Goal: Task Accomplishment & Management: Use online tool/utility

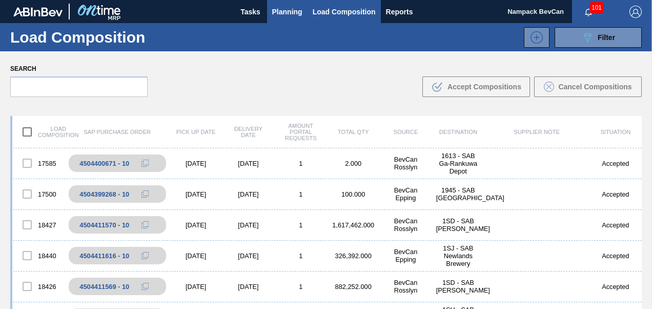
click at [289, 12] on span "Planning" at bounding box center [287, 12] width 30 height 12
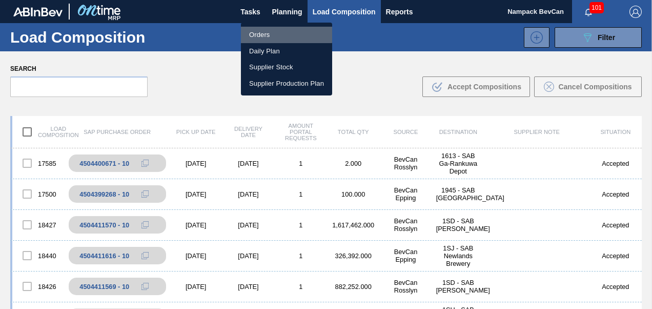
click at [275, 34] on li "Orders" at bounding box center [286, 35] width 91 height 16
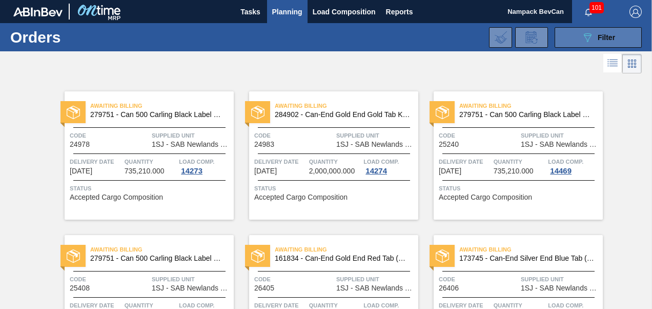
click at [586, 39] on icon at bounding box center [588, 37] width 8 height 9
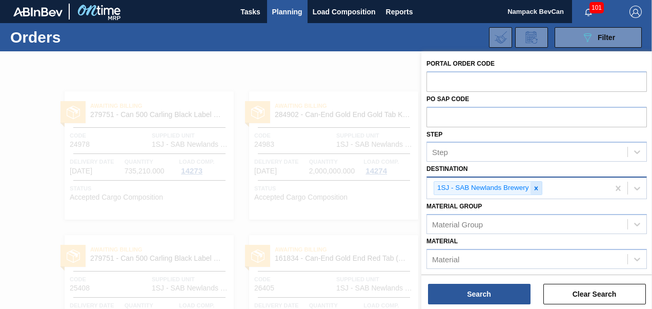
click at [536, 188] on icon at bounding box center [536, 188] width 4 height 4
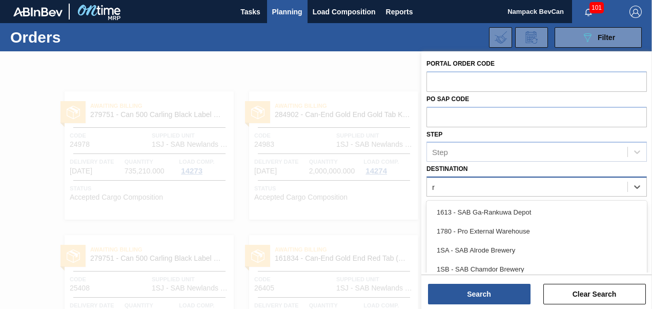
scroll to position [49, 0]
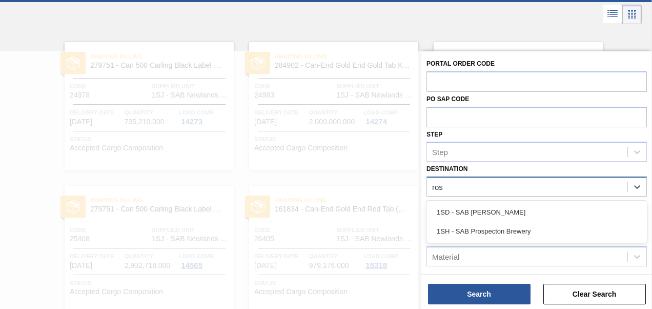
type input "[PERSON_NAME]"
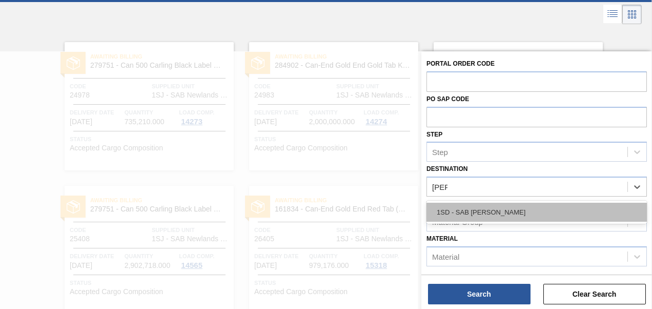
click at [494, 213] on div "1SD - SAB [PERSON_NAME]" at bounding box center [537, 212] width 221 height 19
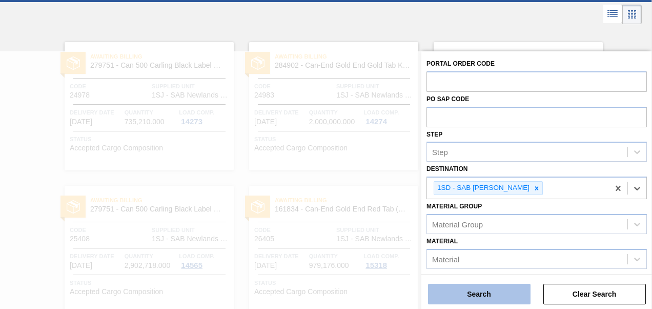
click at [488, 295] on button "Search" at bounding box center [479, 294] width 103 height 21
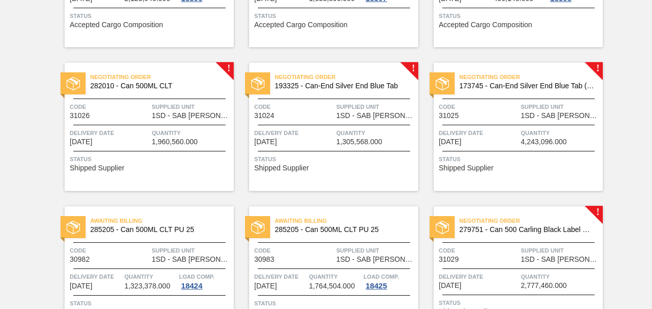
scroll to position [511, 0]
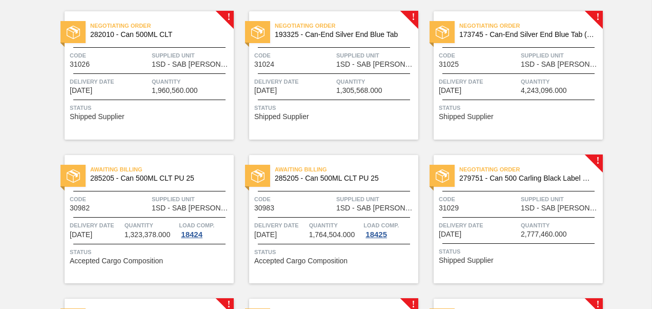
click at [547, 65] on span "1SD - SAB [PERSON_NAME]" at bounding box center [561, 65] width 80 height 8
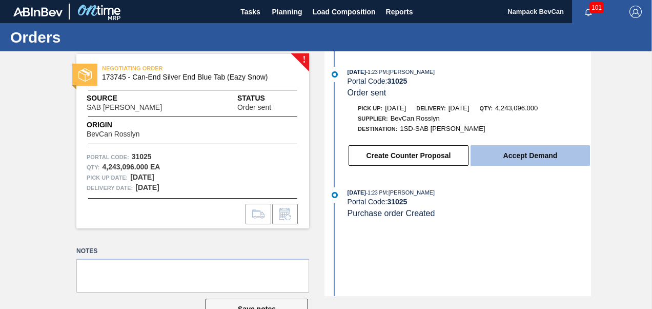
click at [536, 160] on button "Accept Demand" at bounding box center [531, 155] width 120 height 21
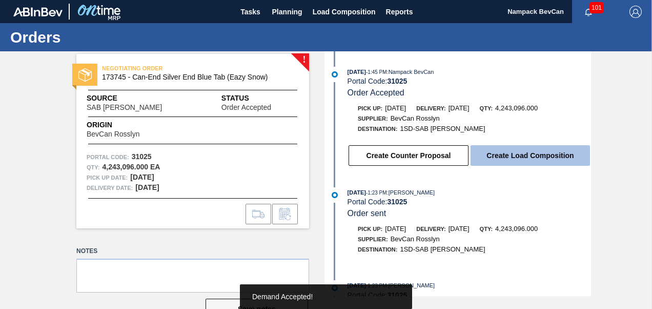
click at [542, 158] on button "Create Load Composition" at bounding box center [531, 155] width 120 height 21
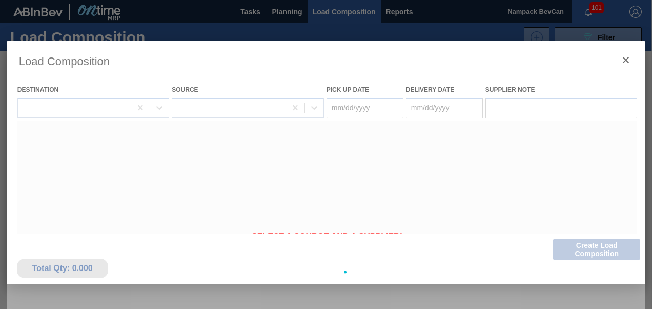
type Date "[DATE]"
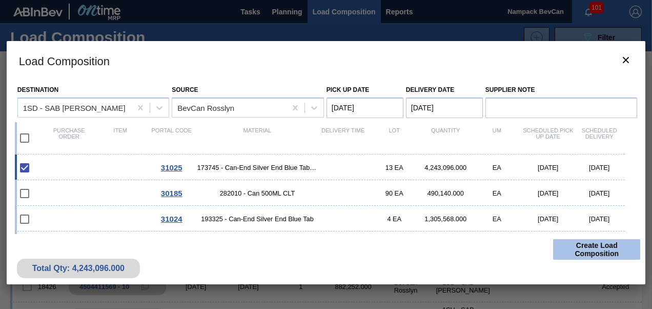
click at [592, 252] on button "Create Load Composition" at bounding box center [596, 249] width 87 height 21
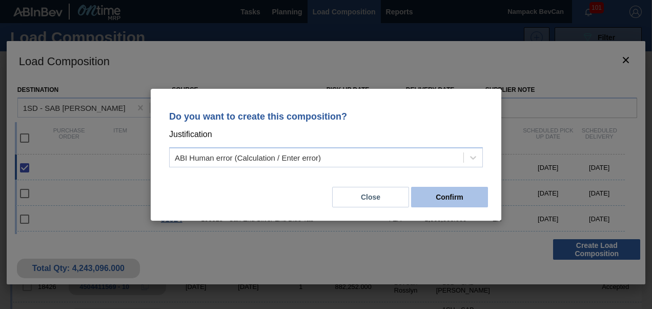
click at [442, 201] on button "Confirm" at bounding box center [449, 197] width 77 height 21
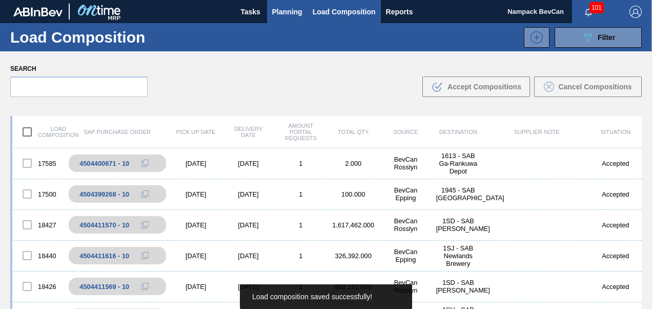
click at [279, 18] on button "Planning" at bounding box center [287, 11] width 41 height 23
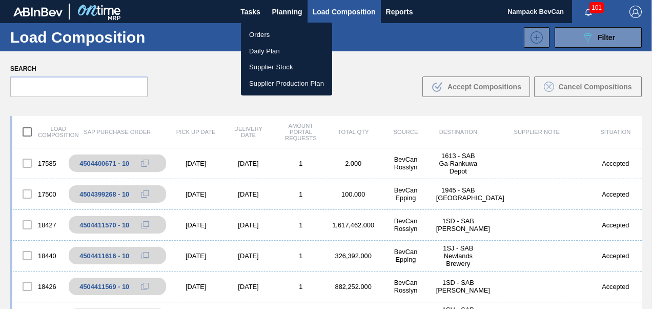
click at [278, 34] on li "Orders" at bounding box center [286, 35] width 91 height 16
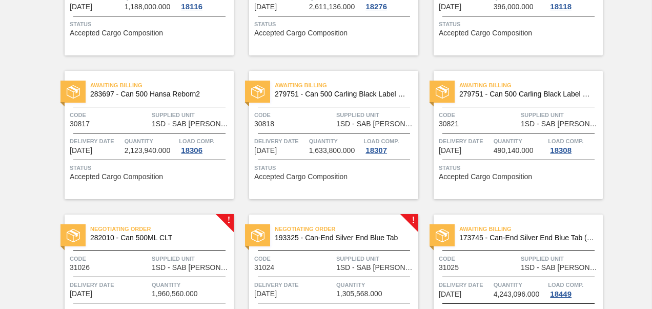
scroll to position [410, 0]
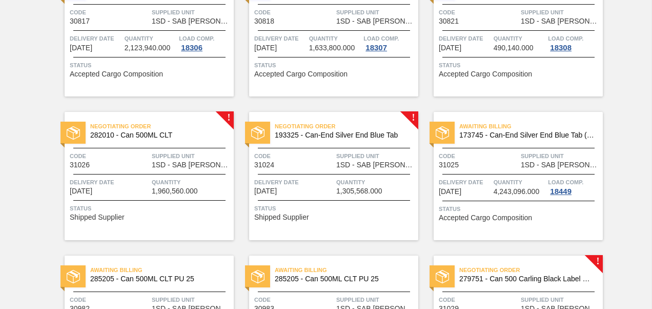
click at [183, 165] on span "1SD - SAB [PERSON_NAME]" at bounding box center [192, 165] width 80 height 8
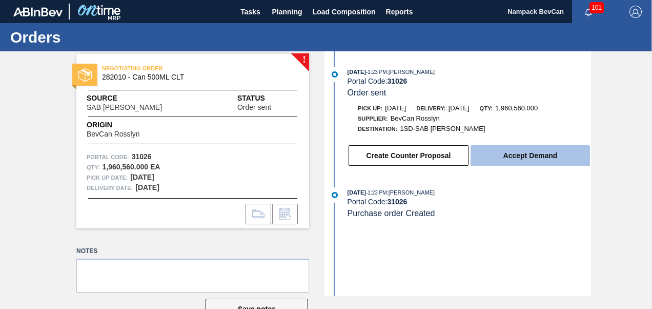
click at [501, 160] on button "Accept Demand" at bounding box center [531, 155] width 120 height 21
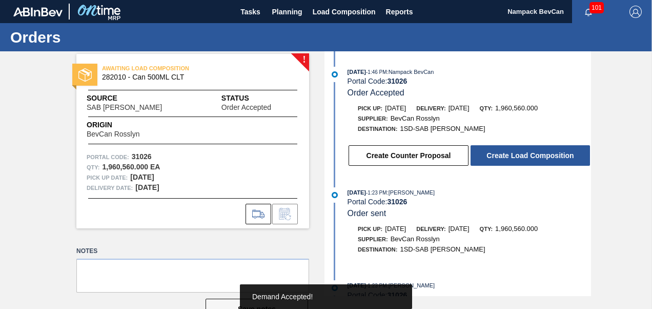
click at [523, 158] on button "Create Load Composition" at bounding box center [531, 155] width 120 height 21
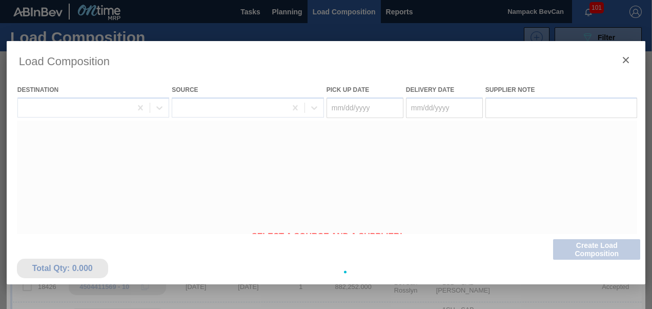
type Date "[DATE]"
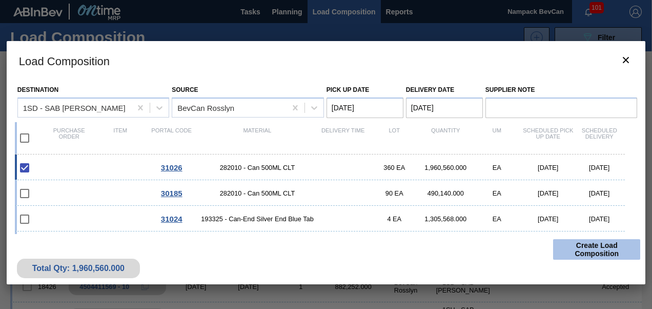
click at [593, 248] on button "Create Load Composition" at bounding box center [596, 249] width 87 height 21
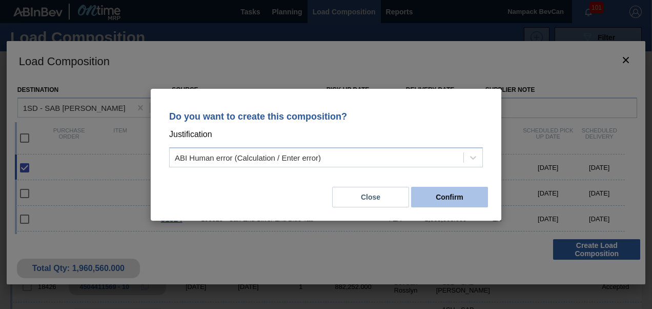
click at [439, 201] on button "Confirm" at bounding box center [449, 197] width 77 height 21
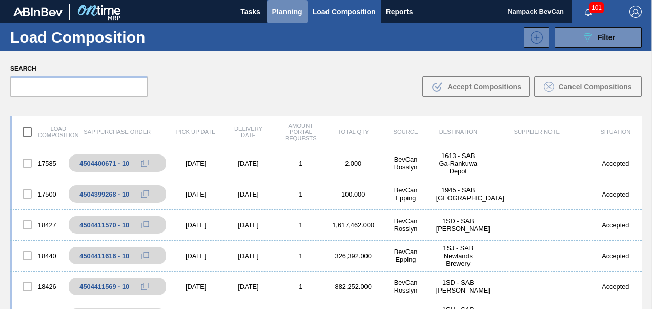
click at [288, 9] on span "Planning" at bounding box center [287, 12] width 30 height 12
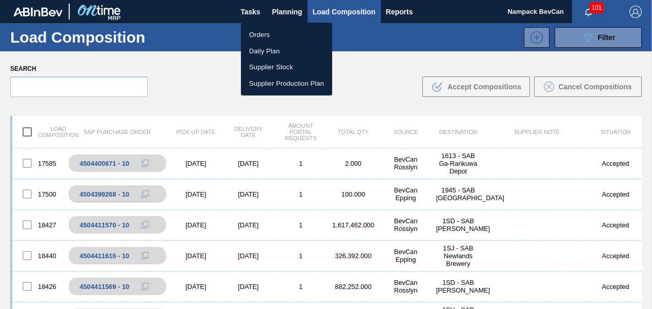
click at [274, 33] on li "Orders" at bounding box center [286, 35] width 91 height 16
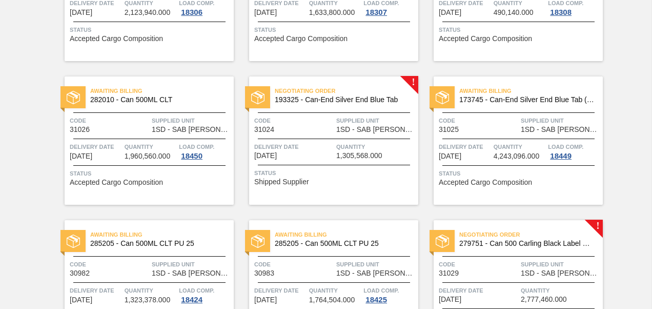
scroll to position [462, 0]
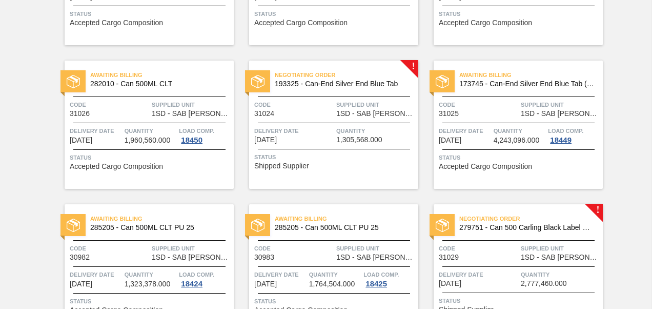
click at [351, 120] on div "Negotiating Order 193325 - Can-End Silver End Blue Tab Code 31024 Supplied Unit…" at bounding box center [333, 125] width 169 height 128
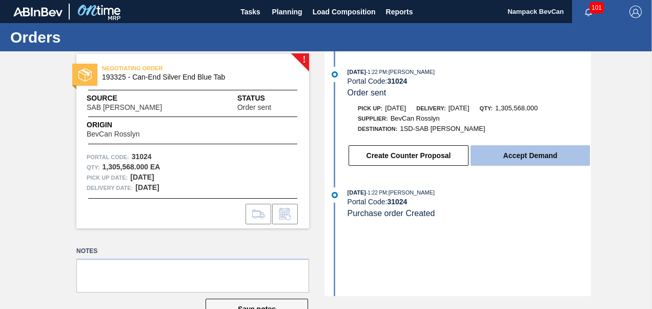
click at [511, 161] on button "Accept Demand" at bounding box center [531, 155] width 120 height 21
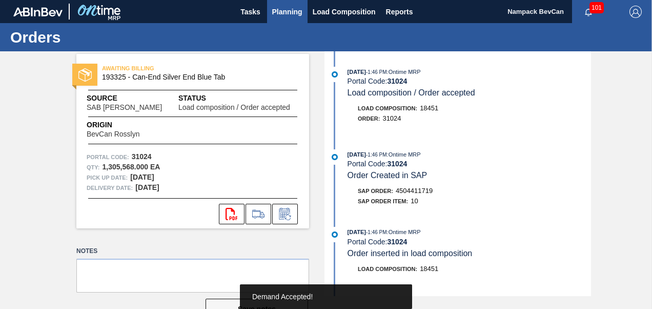
click at [292, 14] on span "Planning" at bounding box center [287, 12] width 30 height 12
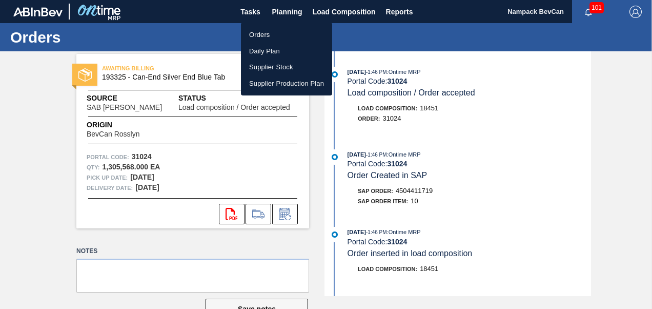
click at [270, 35] on li "Orders" at bounding box center [286, 35] width 91 height 16
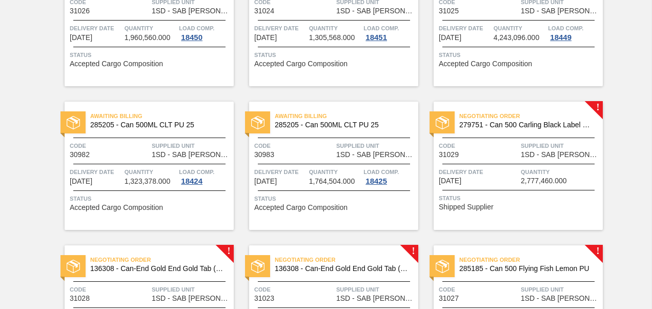
scroll to position [616, 0]
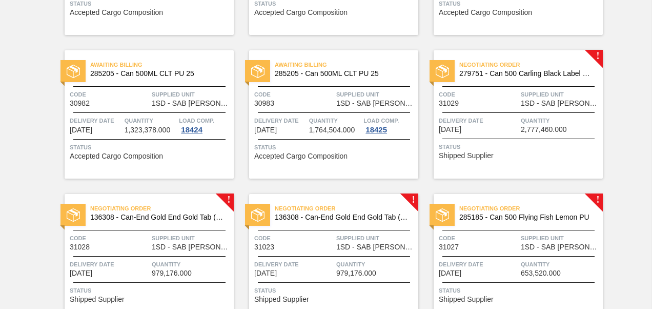
click at [541, 110] on div "Negotiating Order 279751 - Can 500 Carling Black Label Refresh Code 31029 Suppl…" at bounding box center [518, 114] width 169 height 128
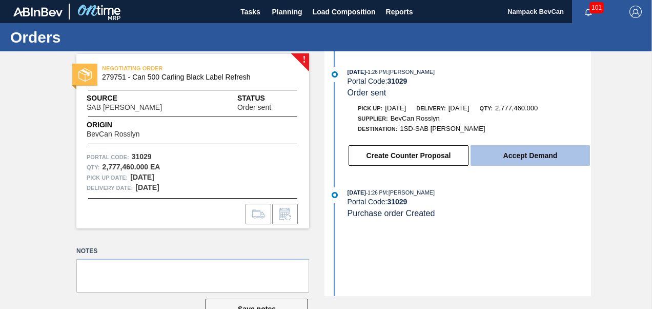
click at [529, 159] on button "Accept Demand" at bounding box center [531, 155] width 120 height 21
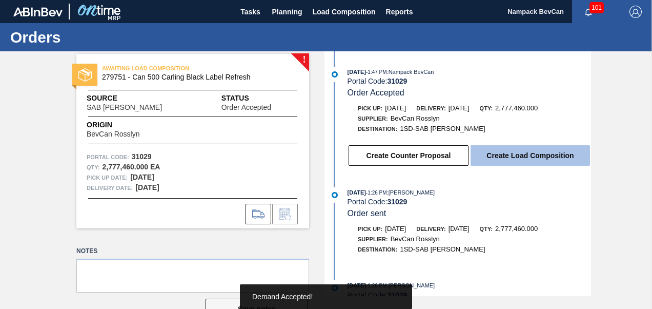
click at [528, 157] on button "Create Load Composition" at bounding box center [531, 155] width 120 height 21
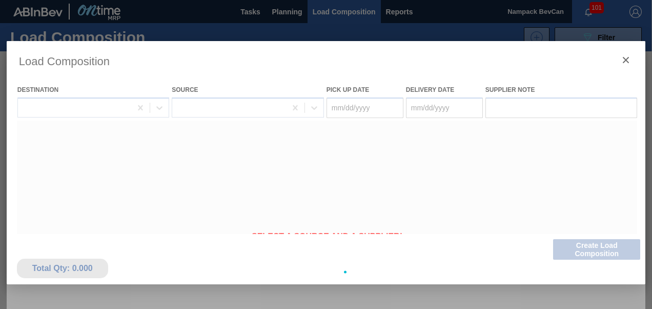
type Date "[DATE]"
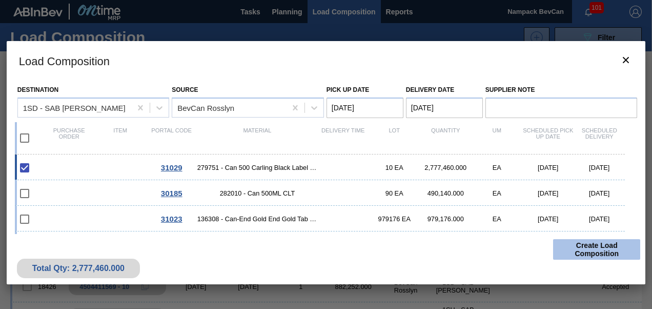
click at [587, 250] on button "Create Load Composition" at bounding box center [596, 249] width 87 height 21
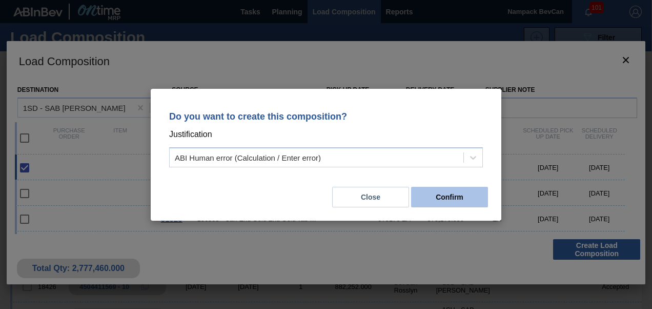
click at [460, 202] on button "Confirm" at bounding box center [449, 197] width 77 height 21
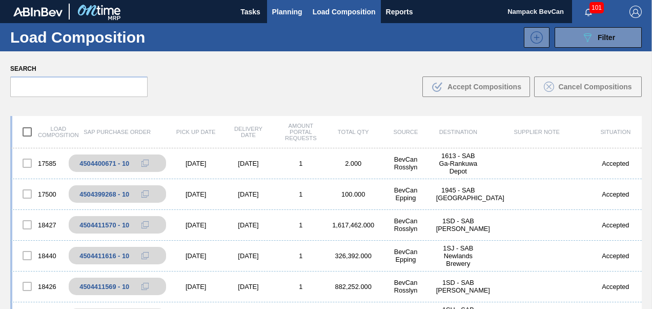
click at [297, 14] on span "Planning" at bounding box center [287, 12] width 30 height 12
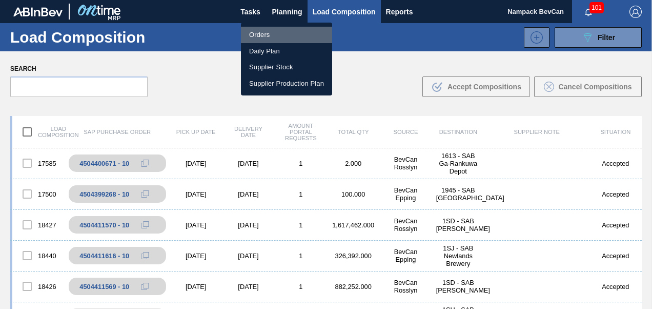
click at [261, 31] on li "Orders" at bounding box center [286, 35] width 91 height 16
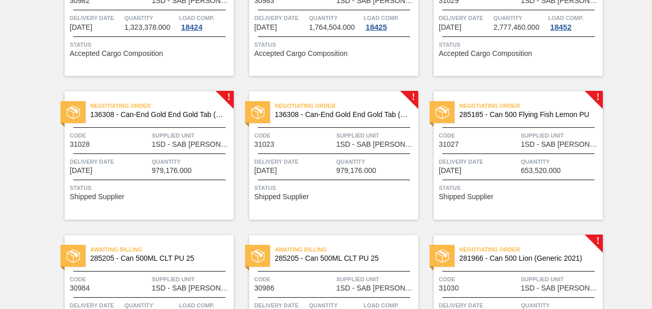
scroll to position [810, 0]
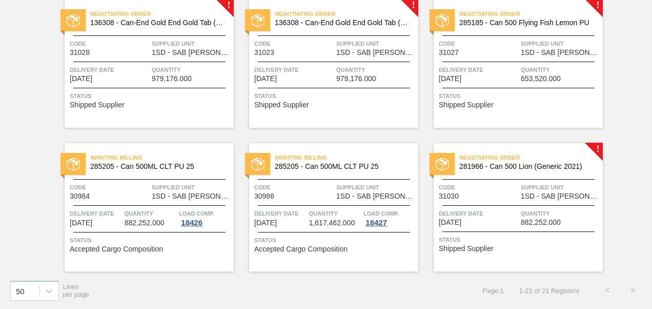
click at [190, 58] on div "Negotiating Order 136308 - Can-End Gold End Gold Tab (202) Code 31028 Supplied …" at bounding box center [149, 63] width 169 height 128
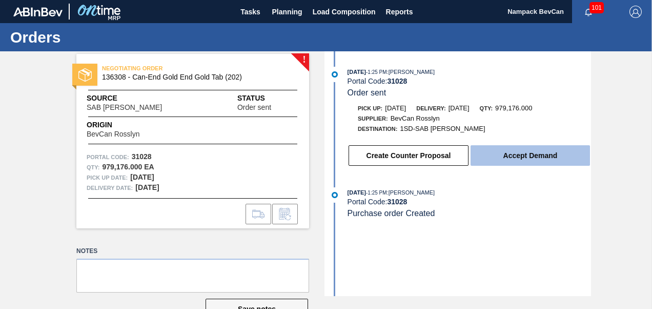
click at [515, 158] on button "Accept Demand" at bounding box center [531, 155] width 120 height 21
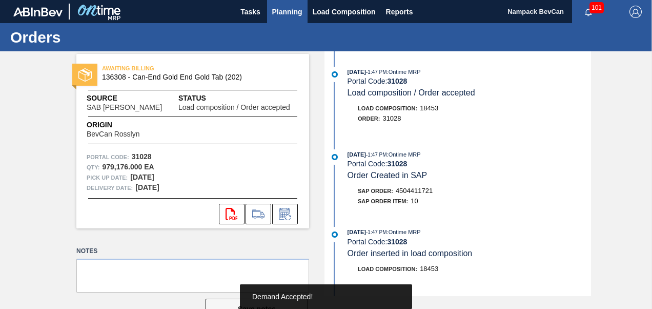
click at [288, 14] on span "Planning" at bounding box center [287, 12] width 30 height 12
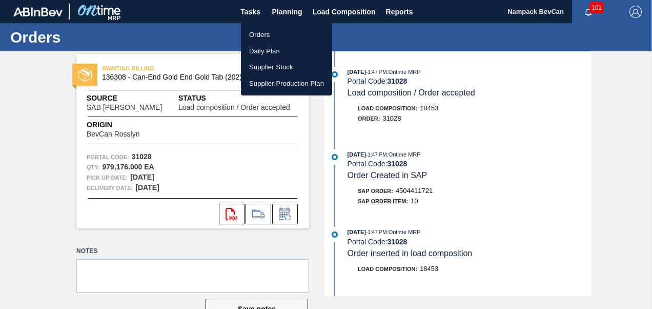
click at [271, 35] on li "Orders" at bounding box center [286, 35] width 91 height 16
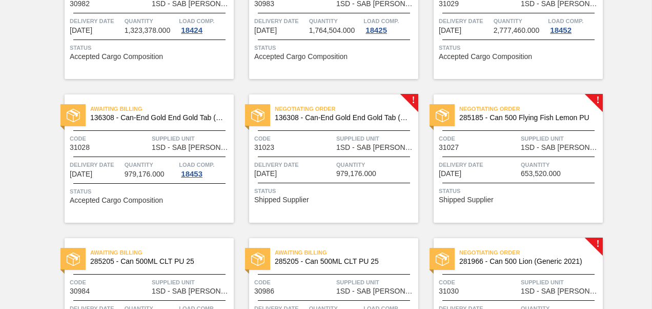
scroll to position [718, 0]
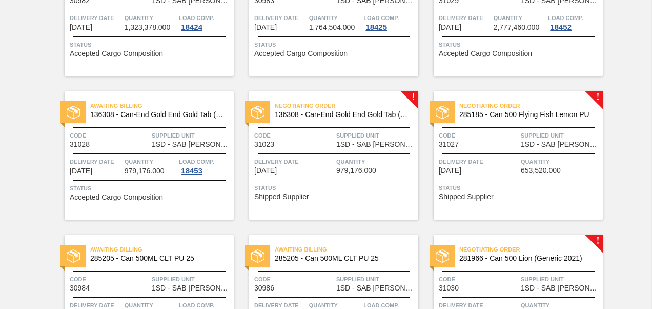
click at [363, 152] on div "Negotiating Order 136308 - Can-End Gold End Gold Tab (202) Code 31023 Supplied …" at bounding box center [333, 155] width 169 height 128
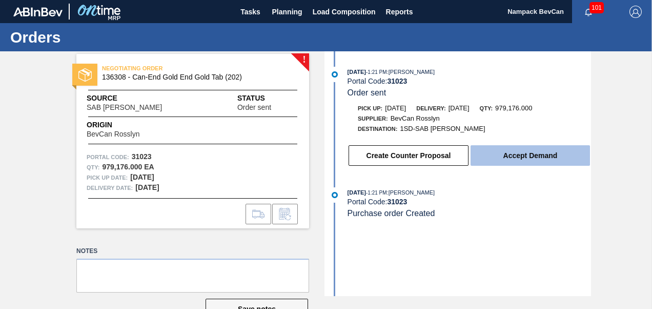
click at [529, 161] on button "Accept Demand" at bounding box center [531, 155] width 120 height 21
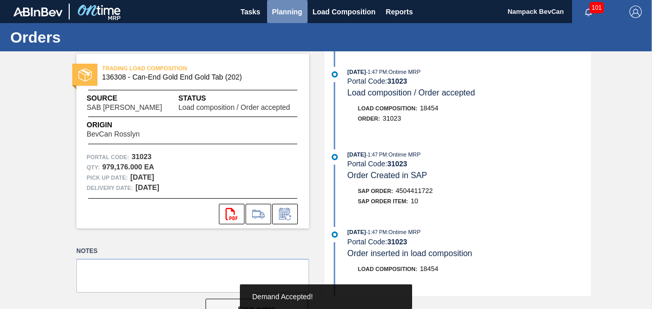
click at [305, 21] on button "Planning" at bounding box center [287, 11] width 41 height 23
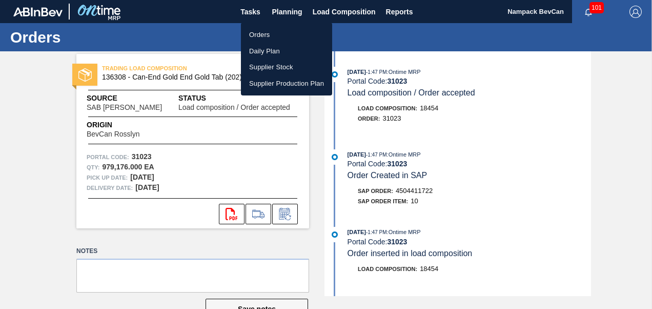
click at [279, 37] on li "Orders" at bounding box center [286, 35] width 91 height 16
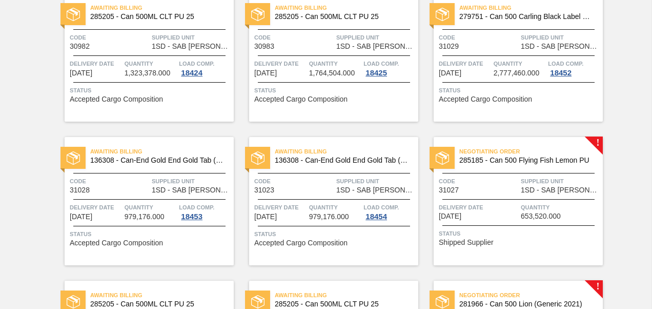
scroll to position [769, 0]
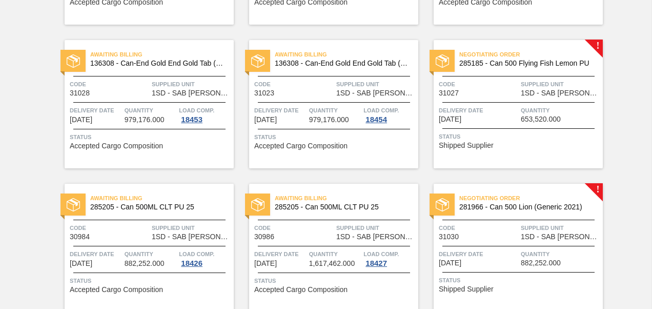
click at [499, 100] on div "Negotiating Order 285185 - Can 500 Flying Fish Lemon PU Code 31027 Supplied Uni…" at bounding box center [518, 104] width 169 height 128
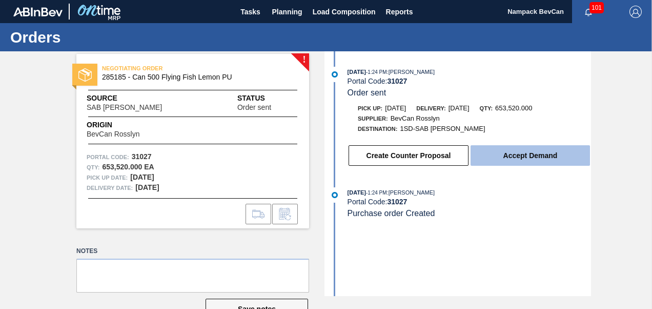
click at [515, 155] on button "Accept Demand" at bounding box center [531, 155] width 120 height 21
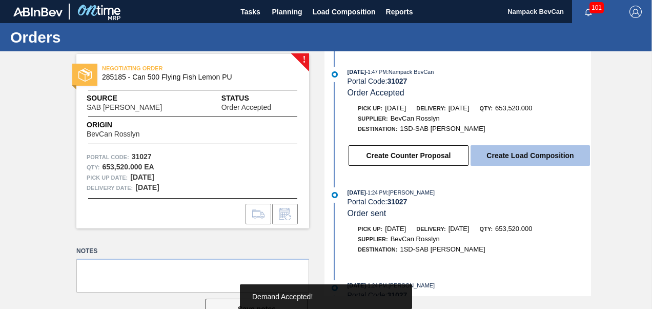
click at [526, 161] on button "Create Load Composition" at bounding box center [531, 155] width 120 height 21
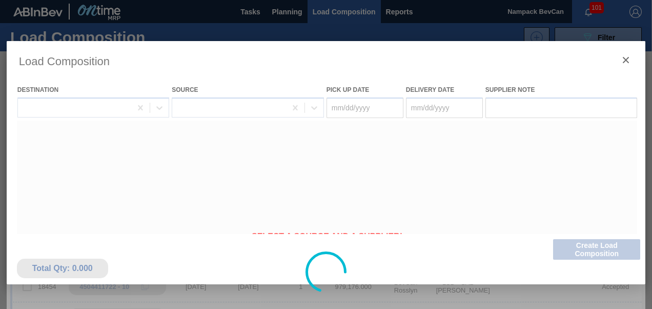
type Date "[DATE]"
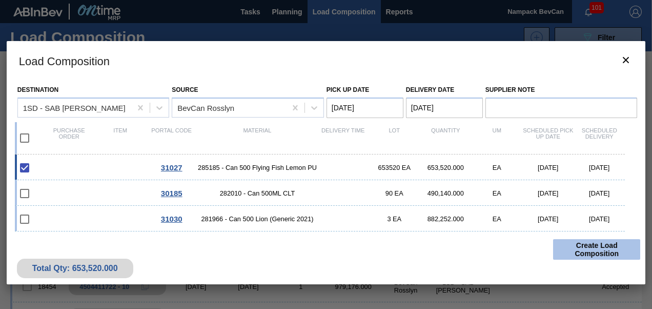
click at [584, 250] on button "Create Load Composition" at bounding box center [596, 249] width 87 height 21
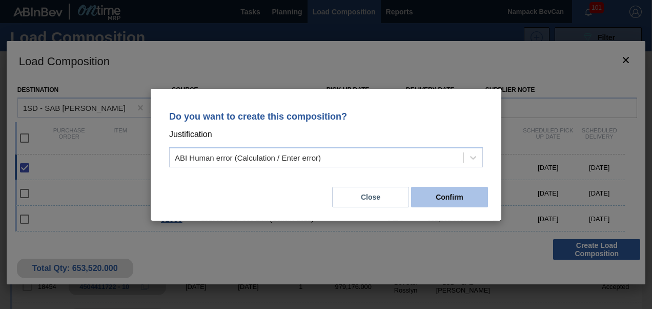
click at [452, 201] on button "Confirm" at bounding box center [449, 197] width 77 height 21
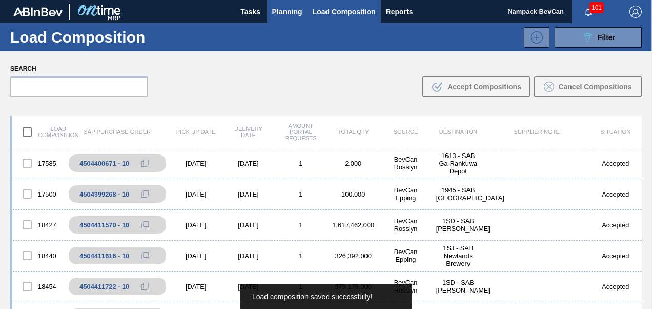
click at [282, 12] on span "Planning" at bounding box center [287, 12] width 30 height 12
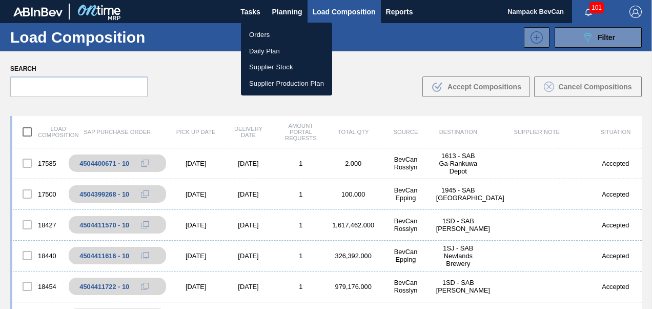
click at [270, 35] on li "Orders" at bounding box center [286, 35] width 91 height 16
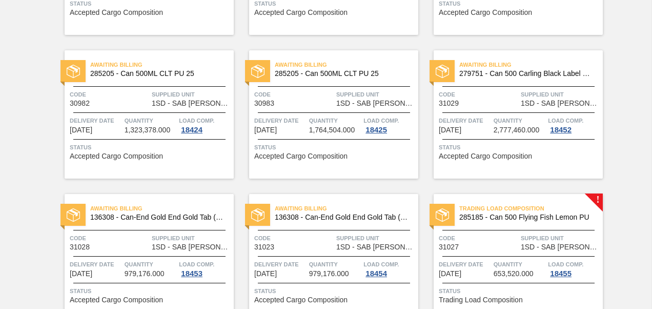
scroll to position [718, 0]
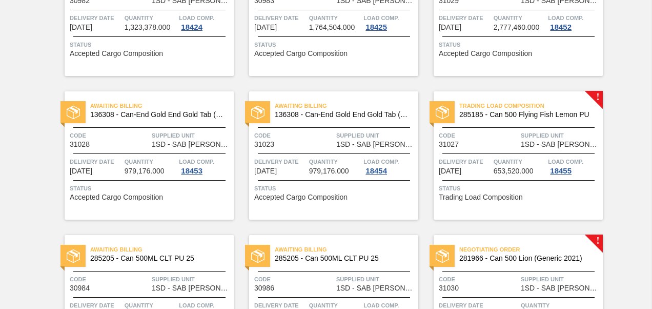
click at [508, 149] on div "Trading Load Composition 285185 - Can 500 Flying Fish Lemon PU Code 31027 Suppl…" at bounding box center [518, 155] width 169 height 128
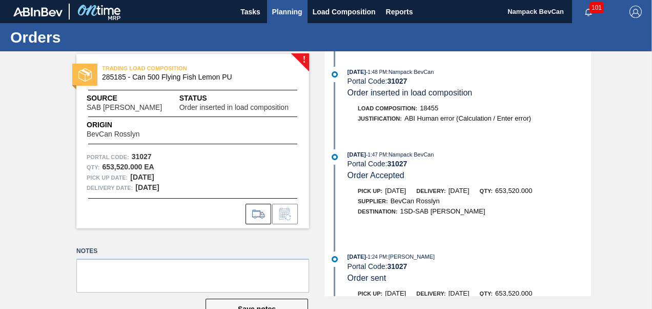
click at [286, 18] on button "Planning" at bounding box center [287, 11] width 41 height 23
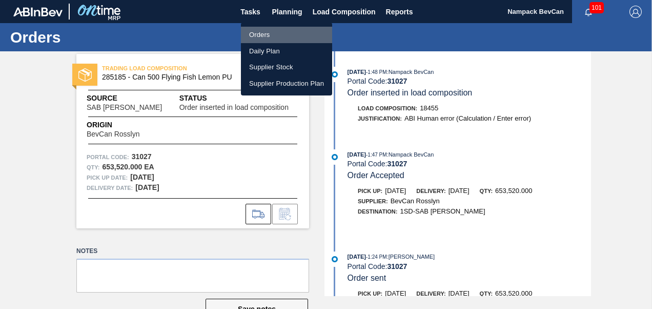
click at [275, 33] on li "Orders" at bounding box center [286, 35] width 91 height 16
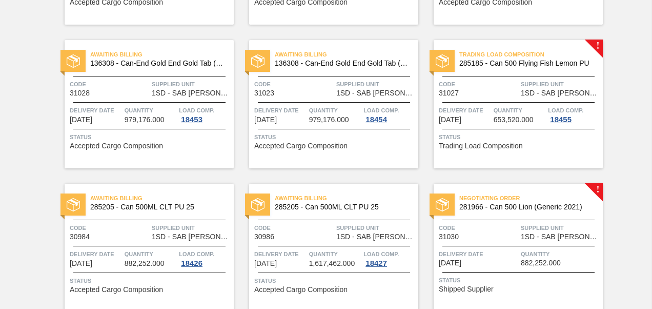
scroll to position [810, 0]
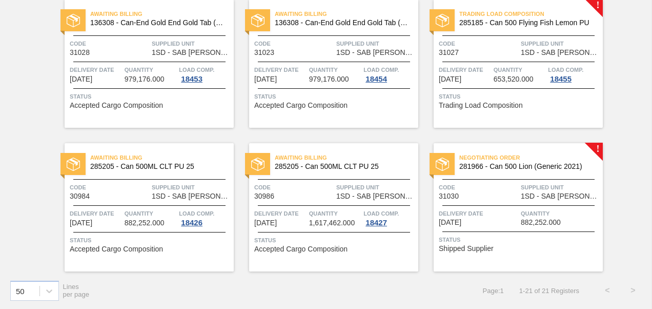
click at [526, 174] on div "Negotiating Order 281966 - Can 500 Lion (Generic 2021) Code 31030 Supplied Unit…" at bounding box center [518, 207] width 169 height 128
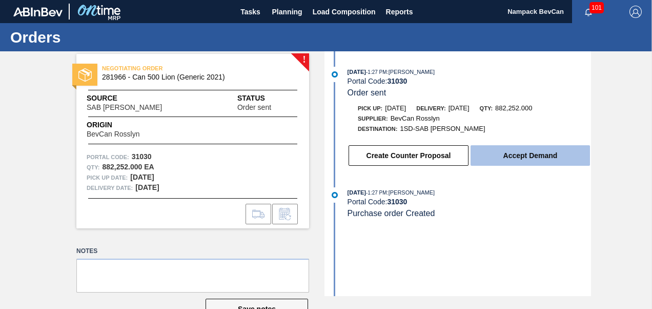
click at [528, 158] on button "Accept Demand" at bounding box center [531, 155] width 120 height 21
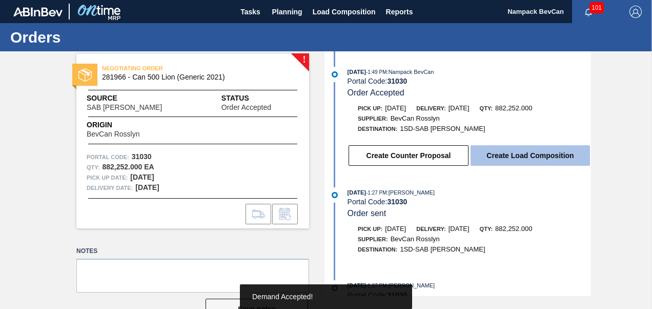
click at [527, 154] on button "Create Load Composition" at bounding box center [531, 155] width 120 height 21
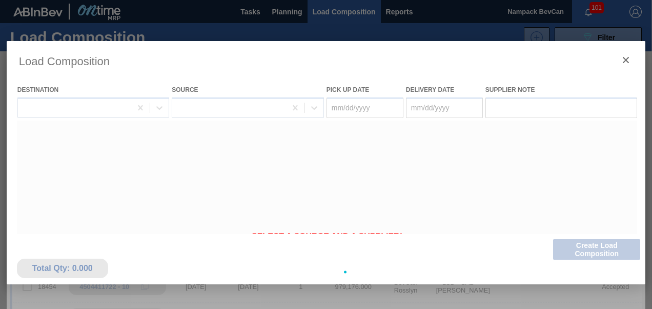
type Date "[DATE]"
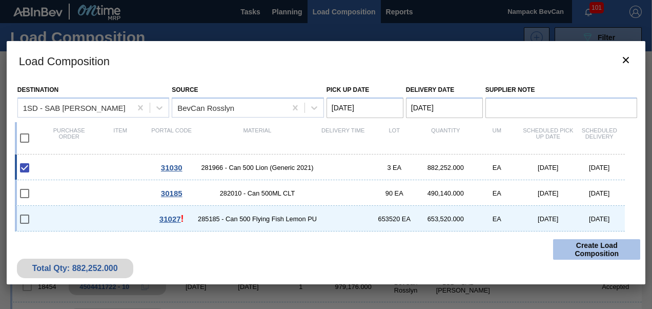
click at [589, 251] on button "Create Load Composition" at bounding box center [596, 249] width 87 height 21
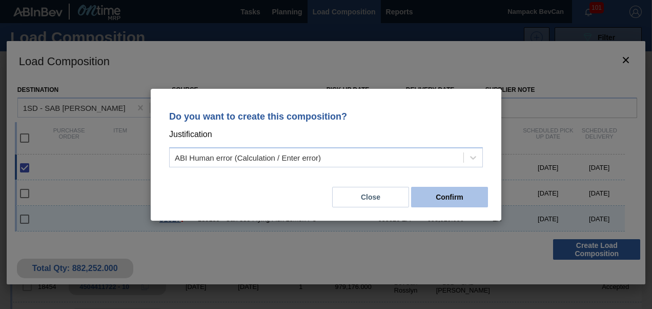
click at [462, 194] on button "Confirm" at bounding box center [449, 197] width 77 height 21
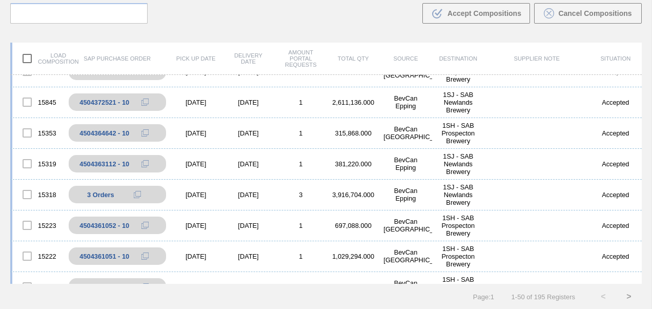
scroll to position [1074, 0]
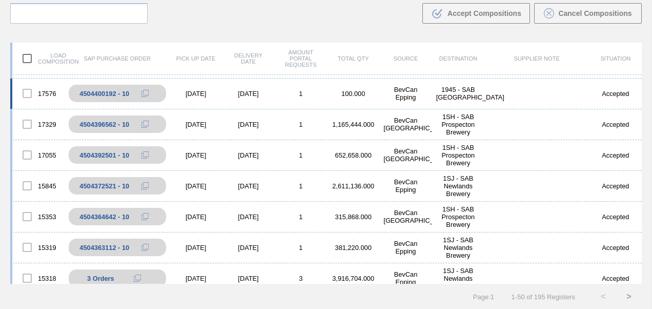
click at [344, 95] on div "100.000" at bounding box center [353, 94] width 52 height 8
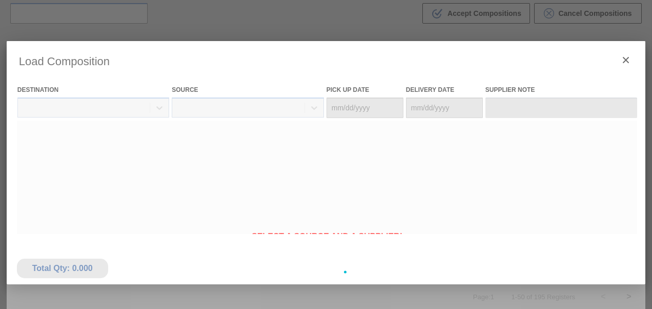
type Date "[DATE]"
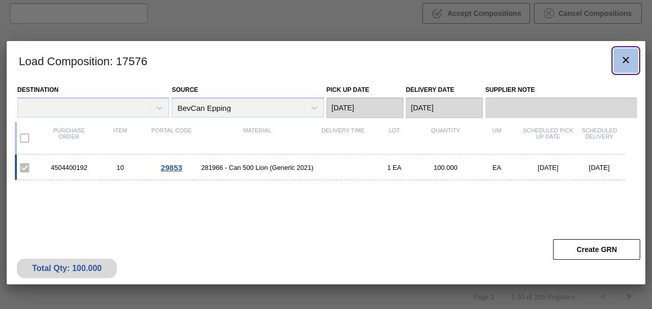
click at [626, 56] on icon "botão de ícone" at bounding box center [626, 60] width 12 height 12
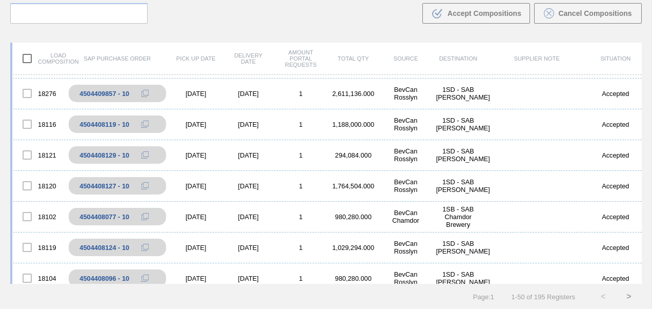
scroll to position [0, 0]
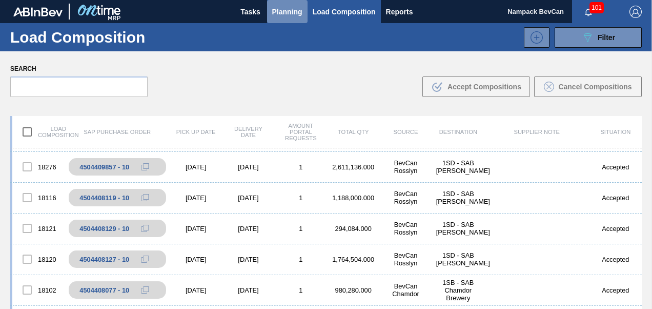
click at [284, 13] on span "Planning" at bounding box center [287, 12] width 30 height 12
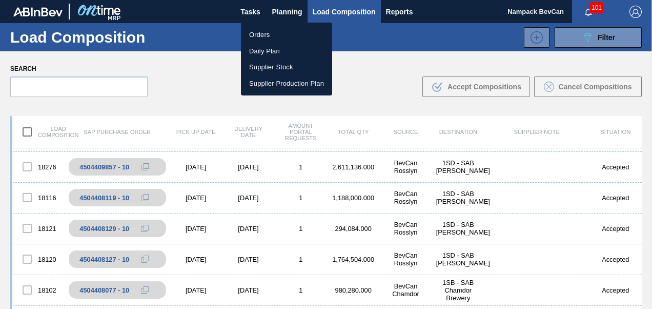
click at [266, 32] on li "Orders" at bounding box center [286, 35] width 91 height 16
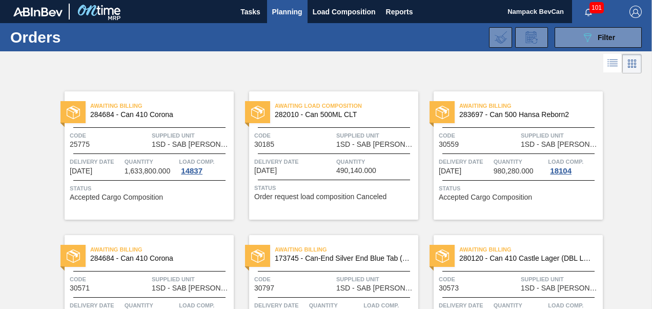
click at [267, 0] on button "Planning" at bounding box center [287, 11] width 41 height 23
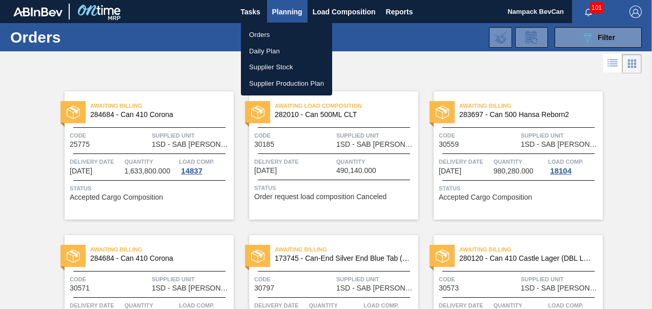
click at [630, 195] on div at bounding box center [326, 154] width 652 height 309
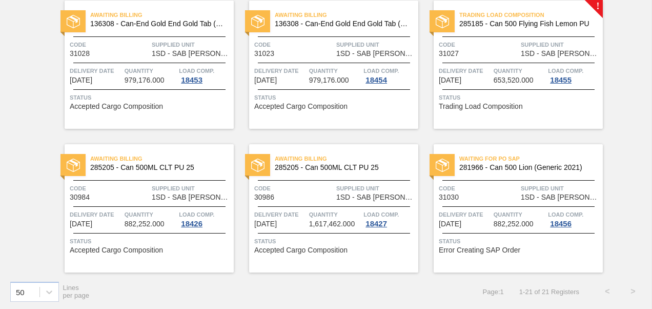
scroll to position [810, 0]
